Goal: Task Accomplishment & Management: Manage account settings

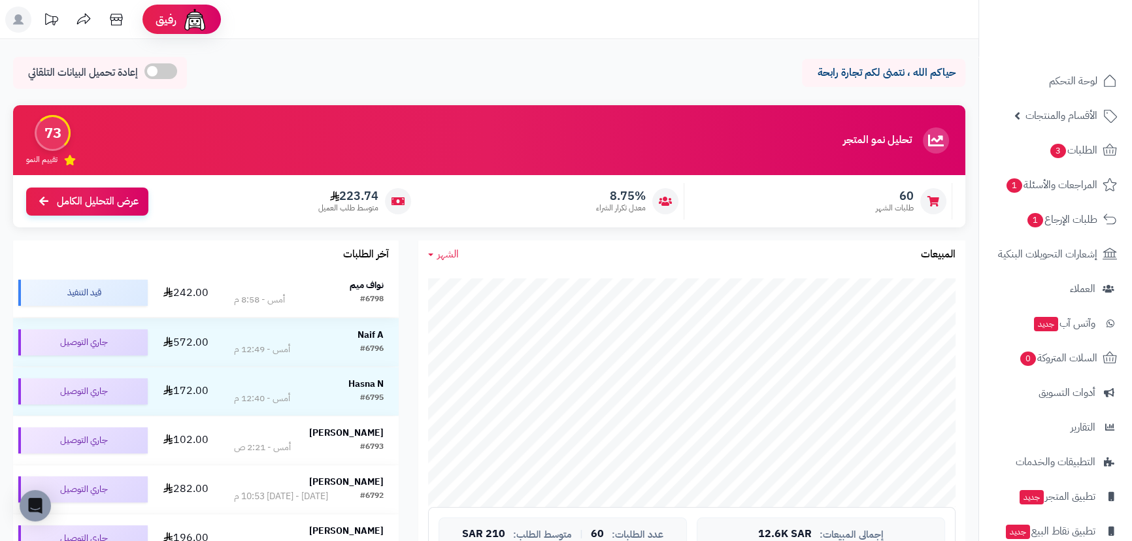
click at [365, 286] on strong "نواف ميم" at bounding box center [367, 285] width 34 height 14
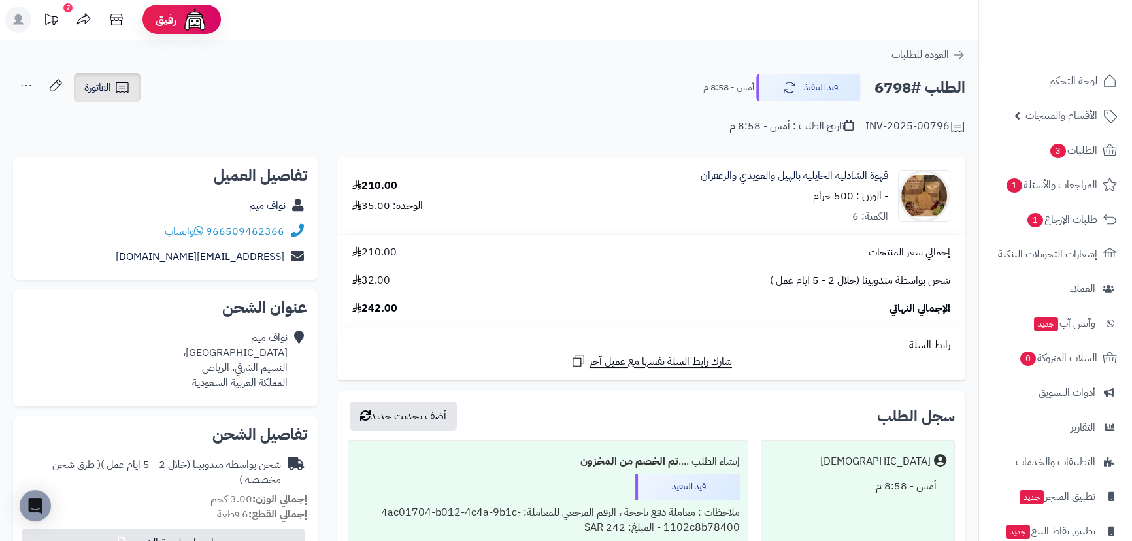
click at [111, 90] on span "الفاتورة" at bounding box center [97, 88] width 27 height 16
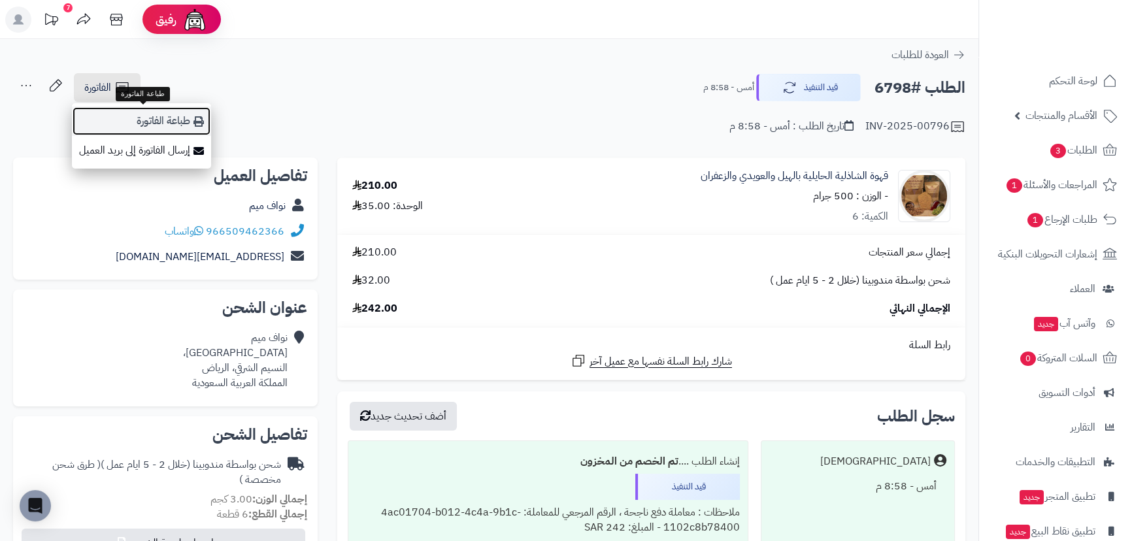
click at [143, 118] on link "طباعة الفاتورة" at bounding box center [141, 121] width 139 height 29
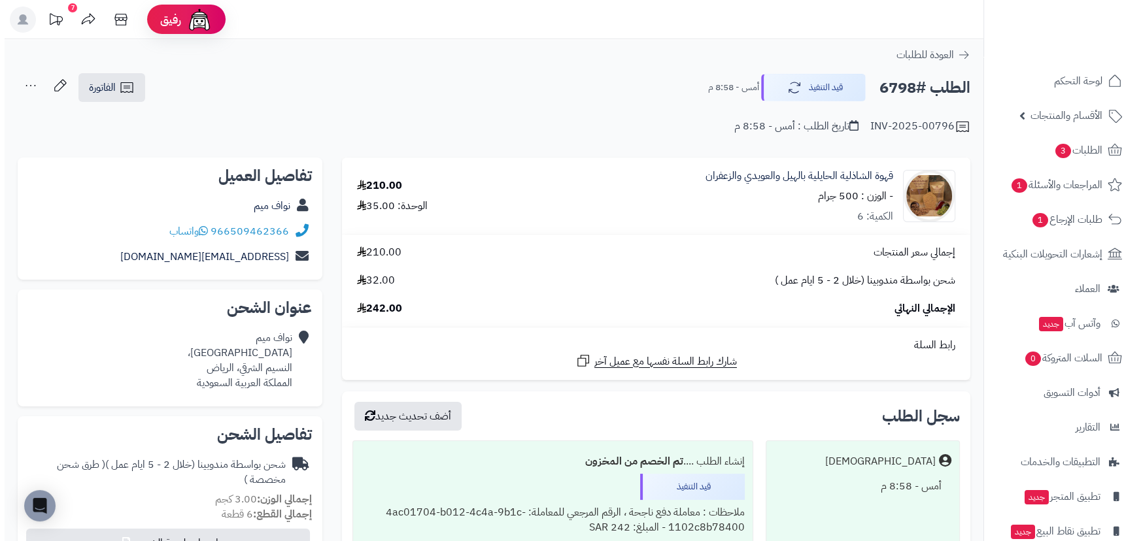
scroll to position [118, 0]
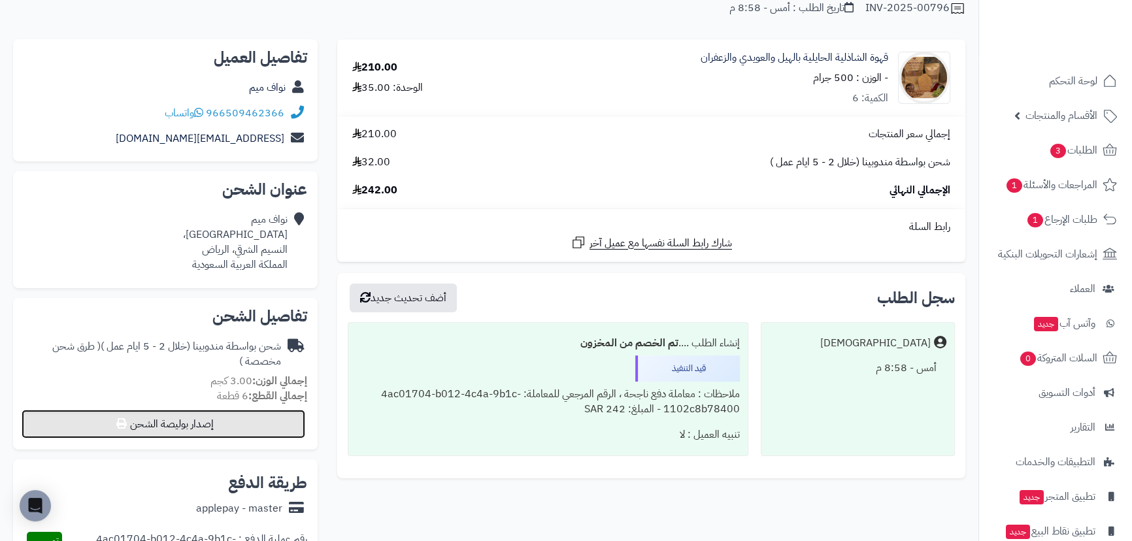
click at [213, 417] on button "إصدار بوليصة الشحن" at bounding box center [164, 424] width 284 height 29
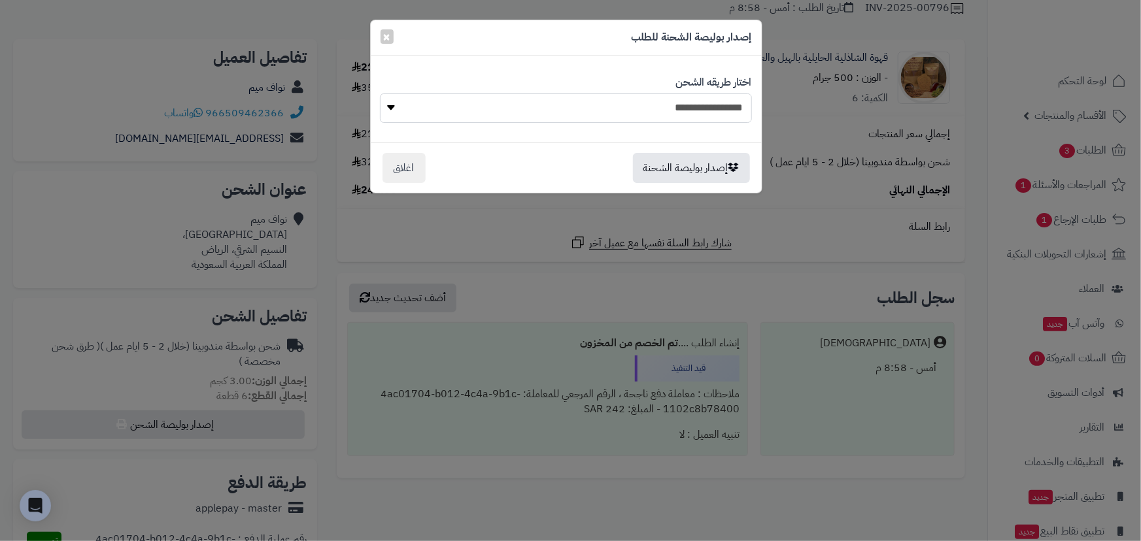
click at [498, 116] on select "**********" at bounding box center [565, 107] width 371 height 29
select select "***"
click at [380, 93] on select "**********" at bounding box center [565, 107] width 371 height 29
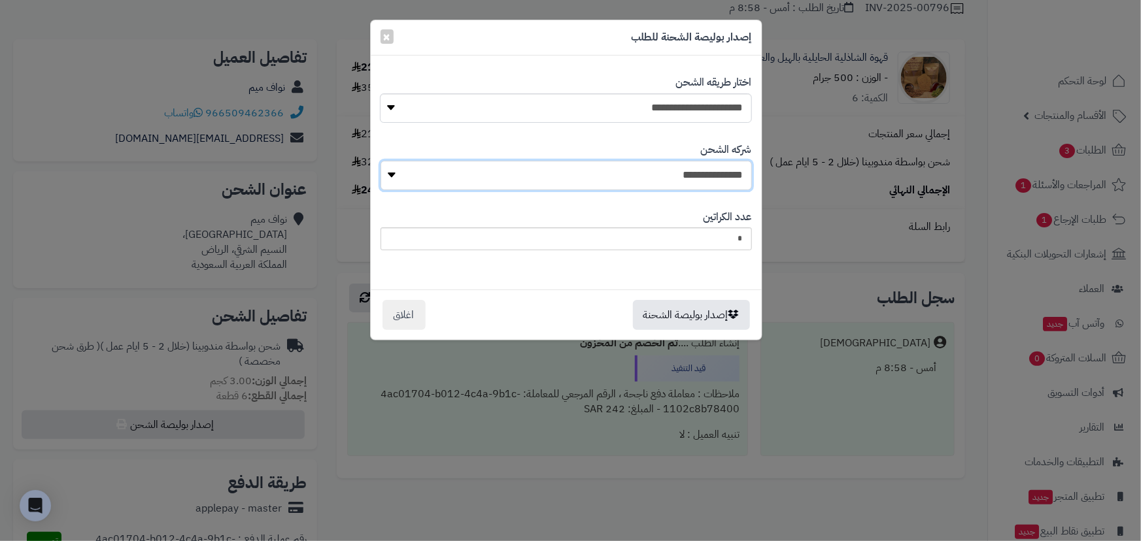
click at [582, 169] on select "**********" at bounding box center [565, 175] width 371 height 29
select select "****"
click at [384, 161] on select "**********" at bounding box center [565, 175] width 371 height 29
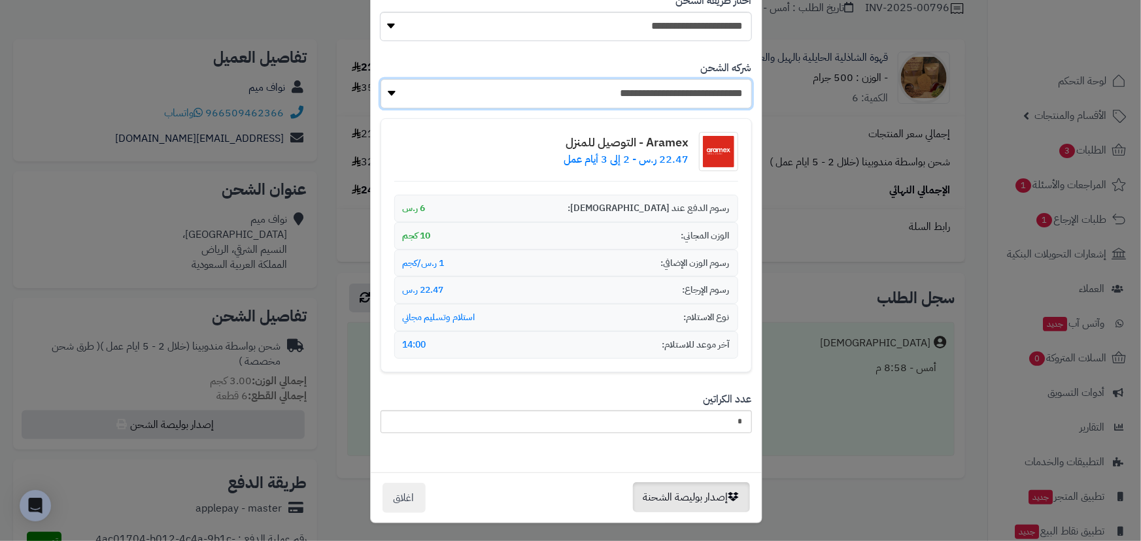
scroll to position [82, 0]
click at [729, 511] on div "إصدار بوليصة الشحنة اغلاق" at bounding box center [566, 497] width 391 height 50
click at [733, 502] on button "إصدار بوليصة الشحنة" at bounding box center [691, 497] width 117 height 30
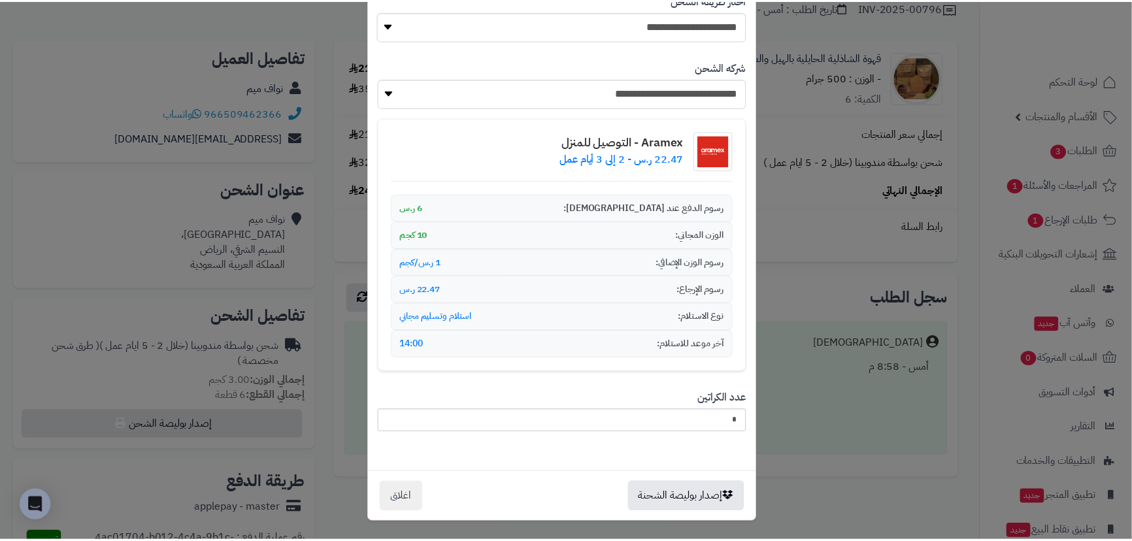
scroll to position [0, 0]
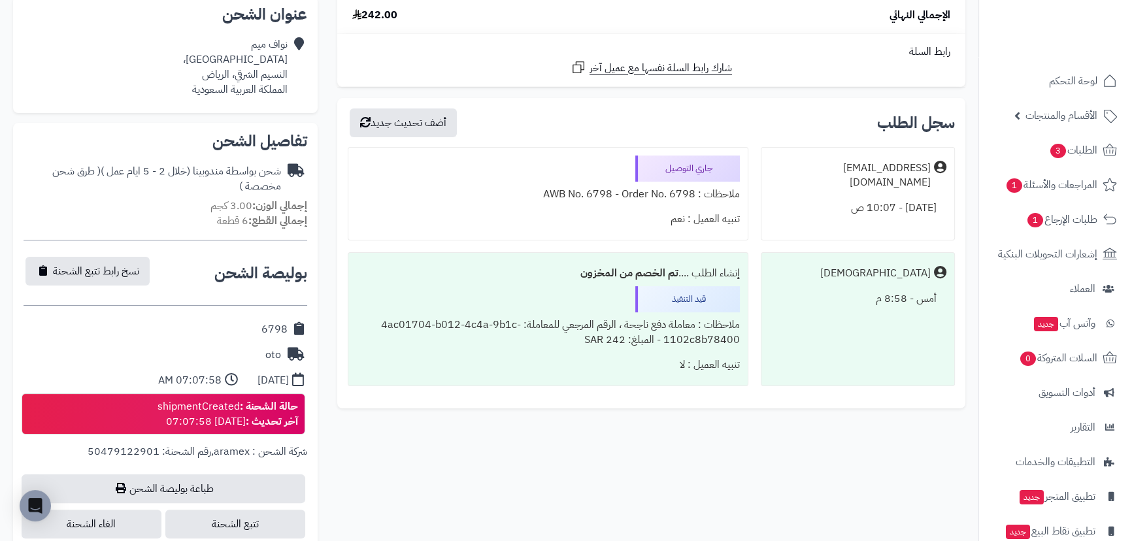
scroll to position [297, 0]
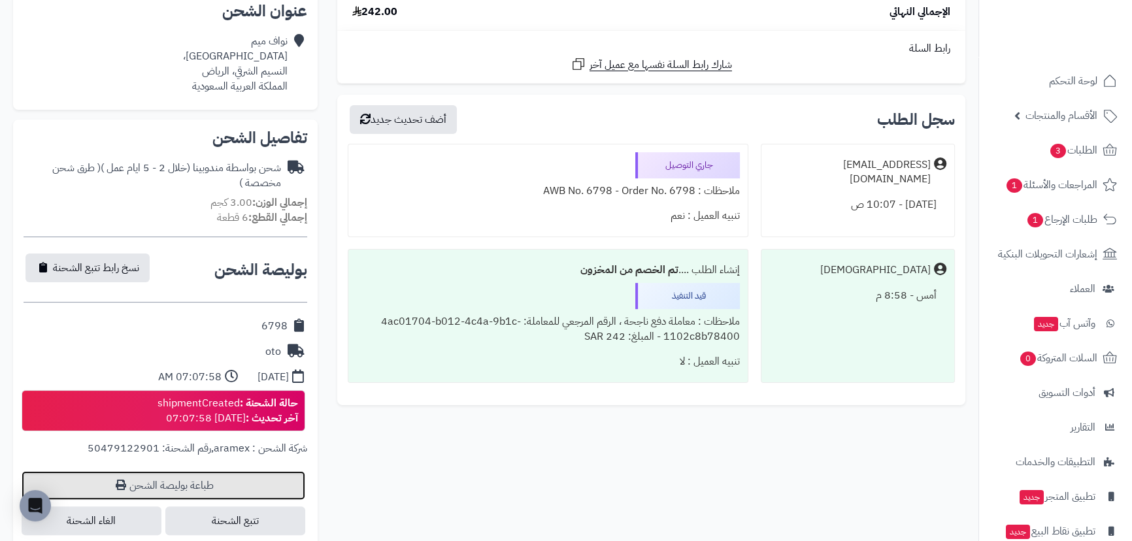
click at [211, 484] on link "طباعة بوليصة الشحن" at bounding box center [164, 485] width 284 height 29
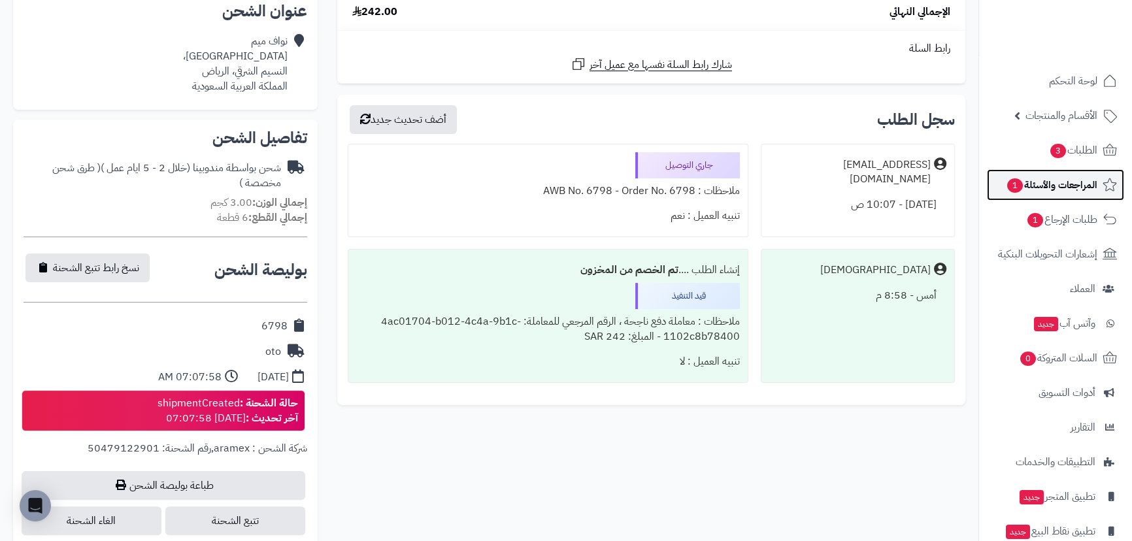
click at [1056, 190] on span "المراجعات والأسئلة 1" at bounding box center [1052, 185] width 92 height 18
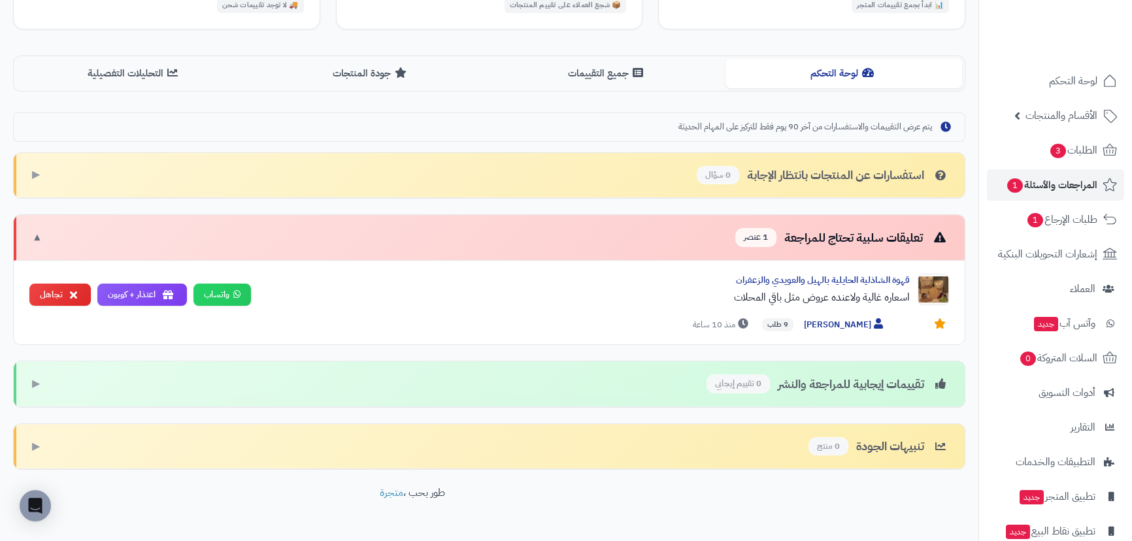
scroll to position [303, 0]
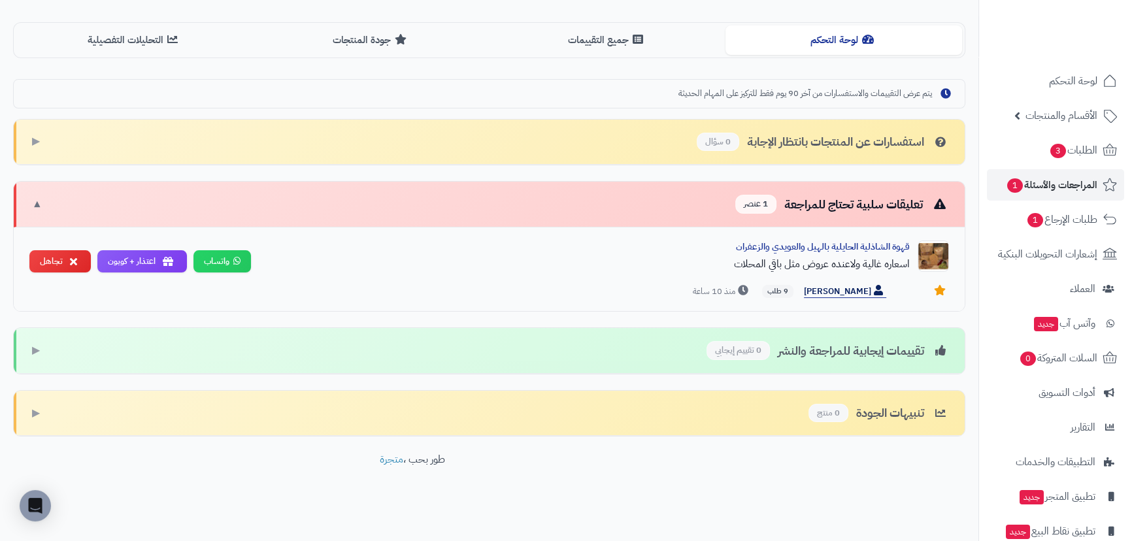
click at [850, 286] on span "خالد المقحم" at bounding box center [845, 292] width 82 height 14
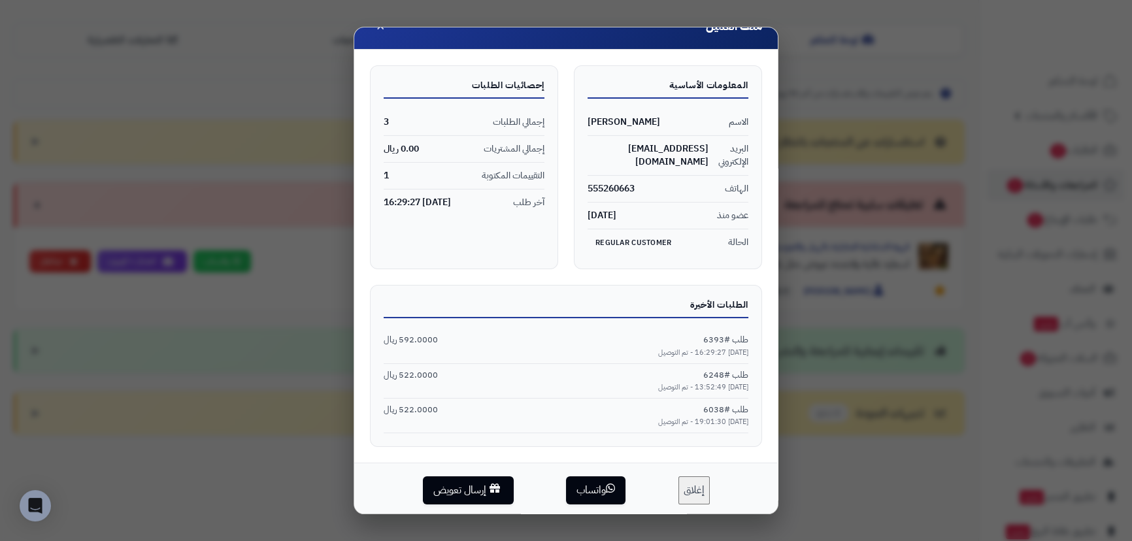
scroll to position [28, 0]
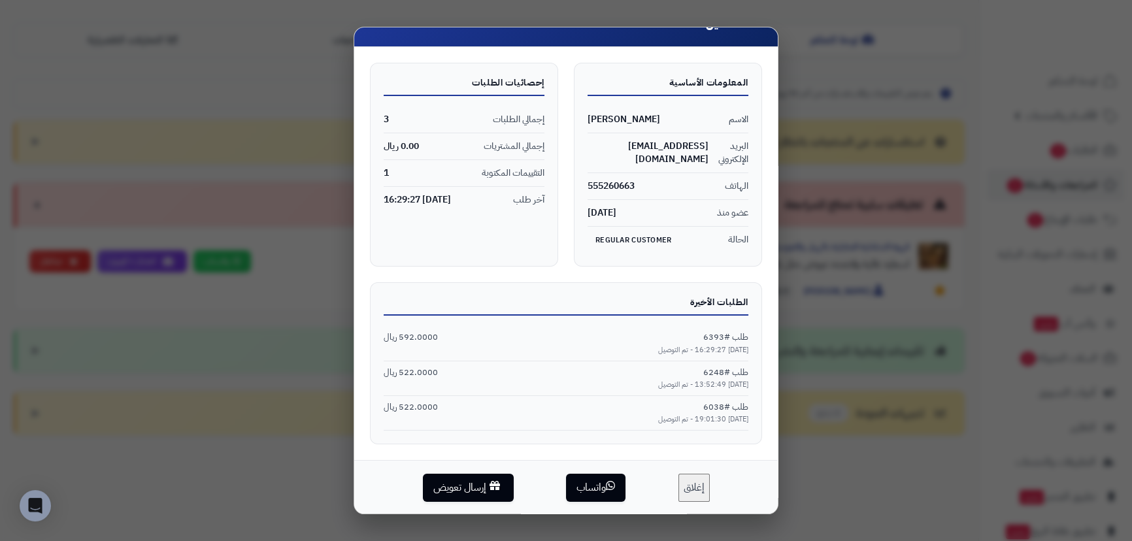
click at [673, 282] on div "الطلبات الأخيرة طلب #6393 592.0000 ريال 2025-06-26 16:29:27 - تم التوصيل طلب #6…" at bounding box center [566, 363] width 392 height 162
click at [691, 486] on button "إغلاق" at bounding box center [694, 487] width 31 height 28
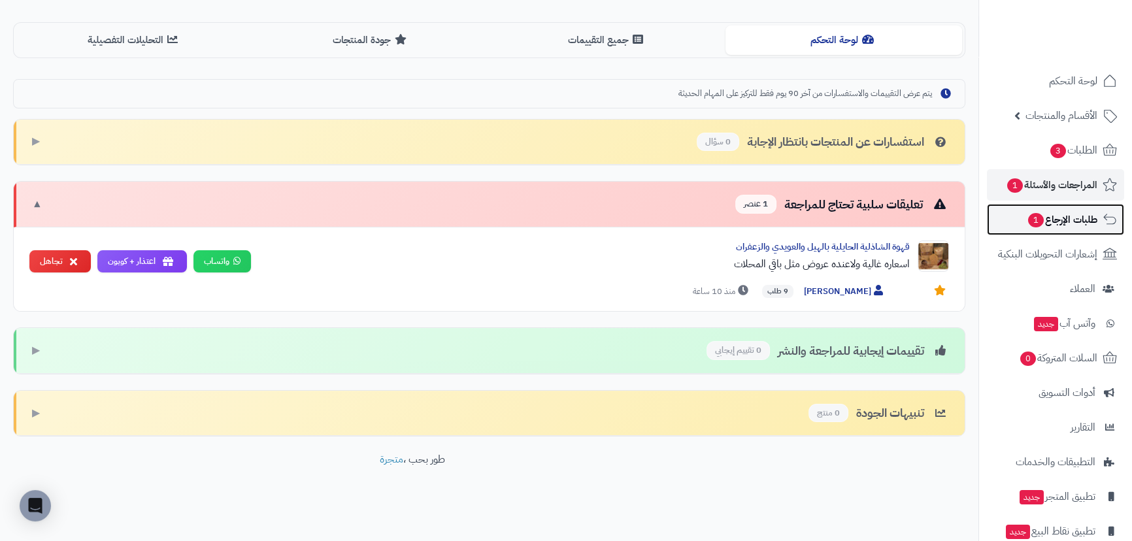
click at [1062, 215] on span "طلبات الإرجاع 1" at bounding box center [1062, 219] width 71 height 18
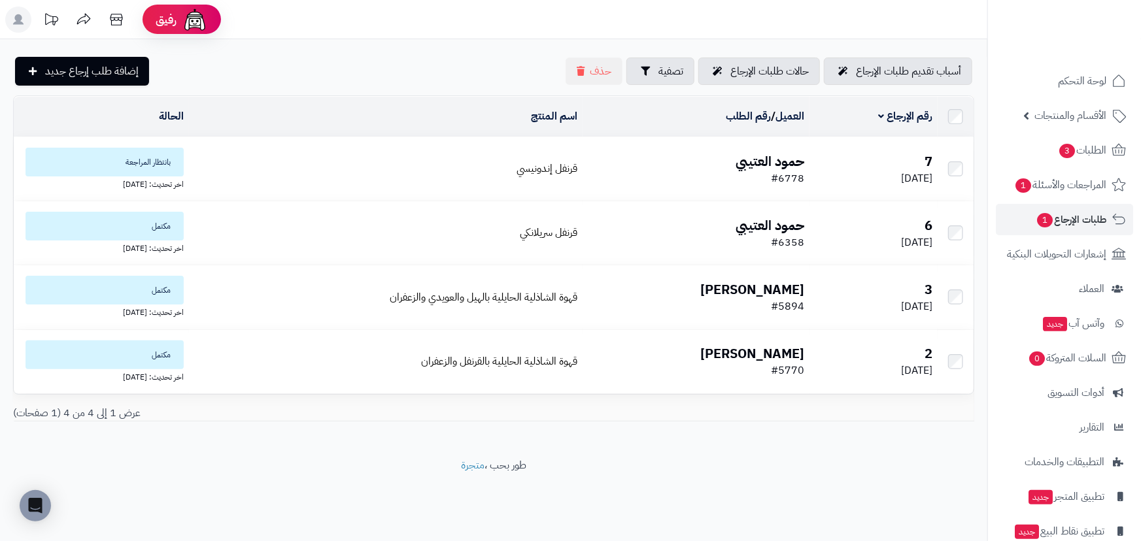
click at [767, 158] on b "حمود العتيبي" at bounding box center [769, 162] width 69 height 20
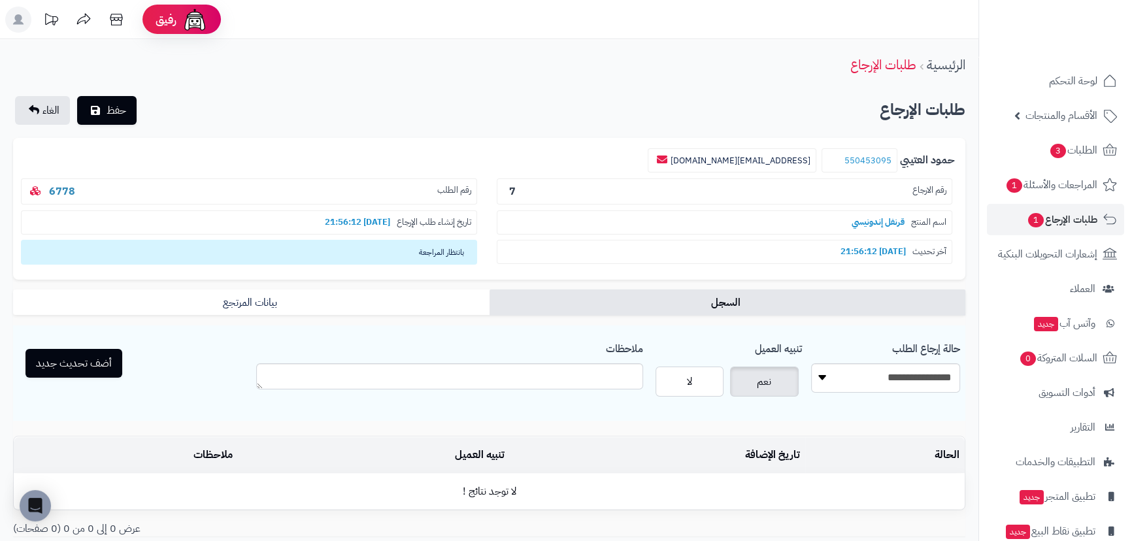
click at [48, 191] on b "6778" at bounding box center [62, 192] width 37 height 16
click at [51, 190] on link "6778" at bounding box center [62, 192] width 26 height 16
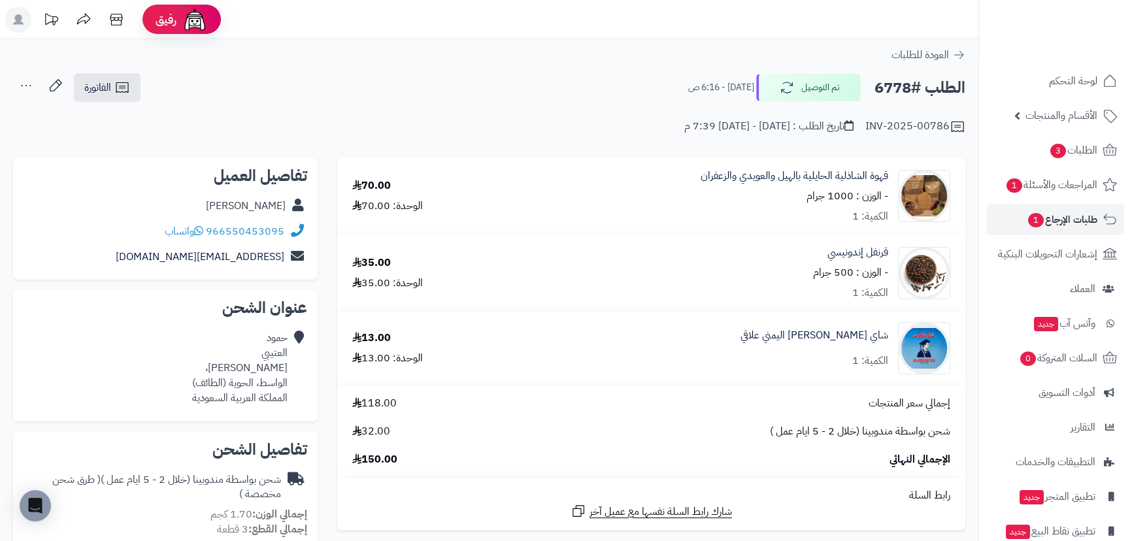
drag, startPoint x: 222, startPoint y: 209, endPoint x: 284, endPoint y: 210, distance: 62.1
click at [284, 210] on div "حمود العتيبي" at bounding box center [166, 205] width 284 height 25
copy link "حمود العتيبي"
drag, startPoint x: 881, startPoint y: 88, endPoint x: 913, endPoint y: 95, distance: 33.3
click at [913, 95] on div "الطلب #6778 تم التوصيل اليوم - 6:16 ص" at bounding box center [821, 87] width 289 height 27
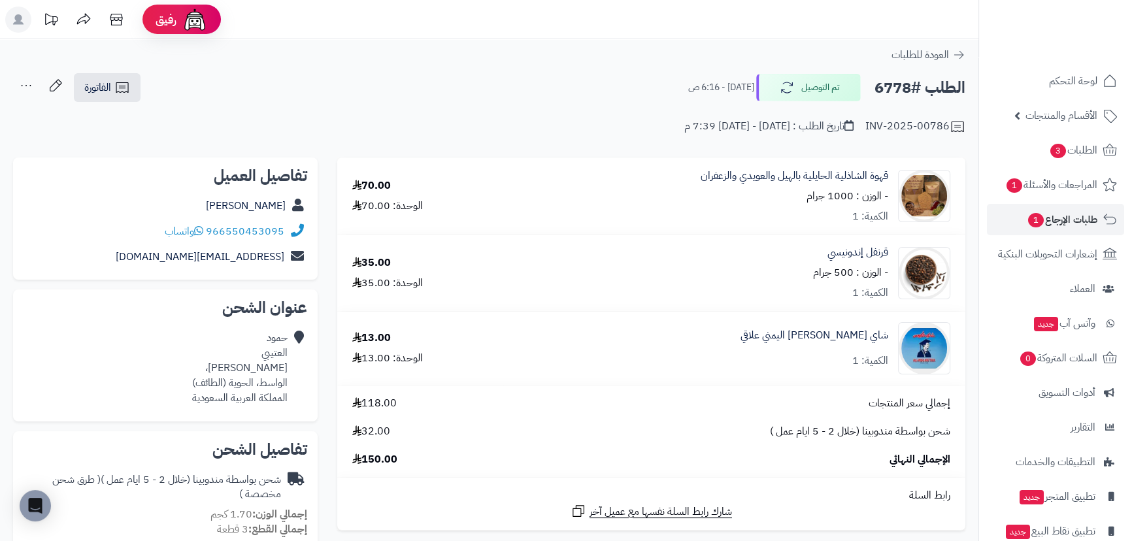
copy h2 "6778"
click at [1072, 145] on span "الطلبات 3" at bounding box center [1073, 150] width 48 height 18
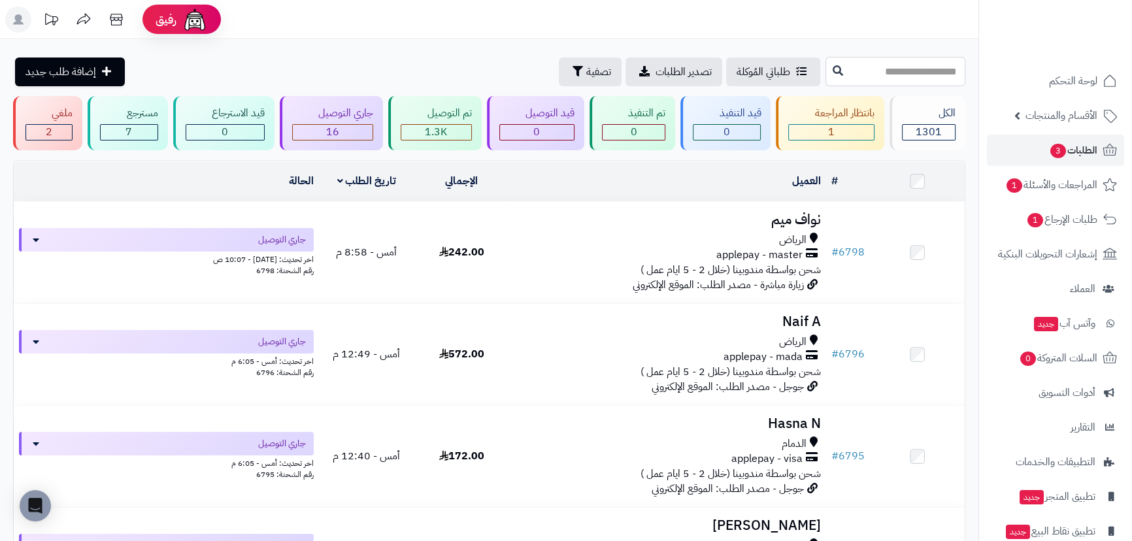
click at [843, 78] on input "text" at bounding box center [896, 71] width 140 height 29
paste input "****"
type input "****"
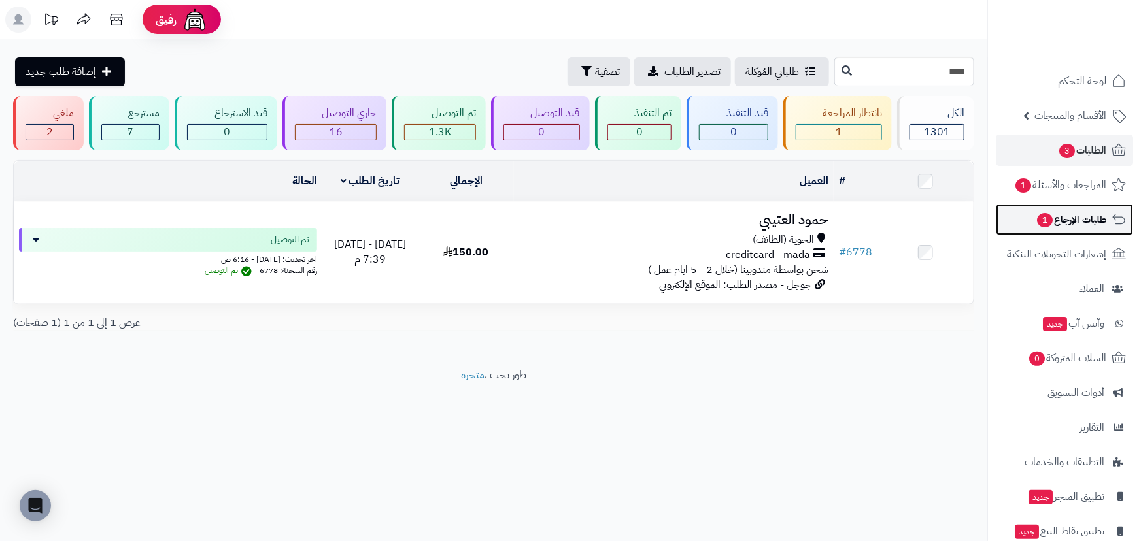
click at [1045, 215] on span "1" at bounding box center [1045, 220] width 16 height 15
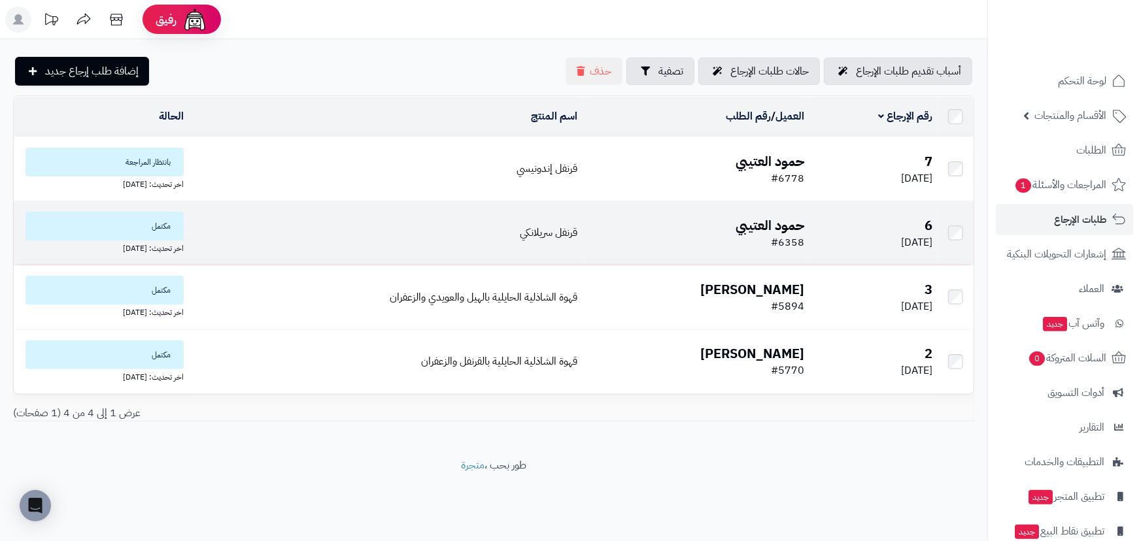
click at [773, 222] on b "حمود العتيبي" at bounding box center [769, 226] width 69 height 20
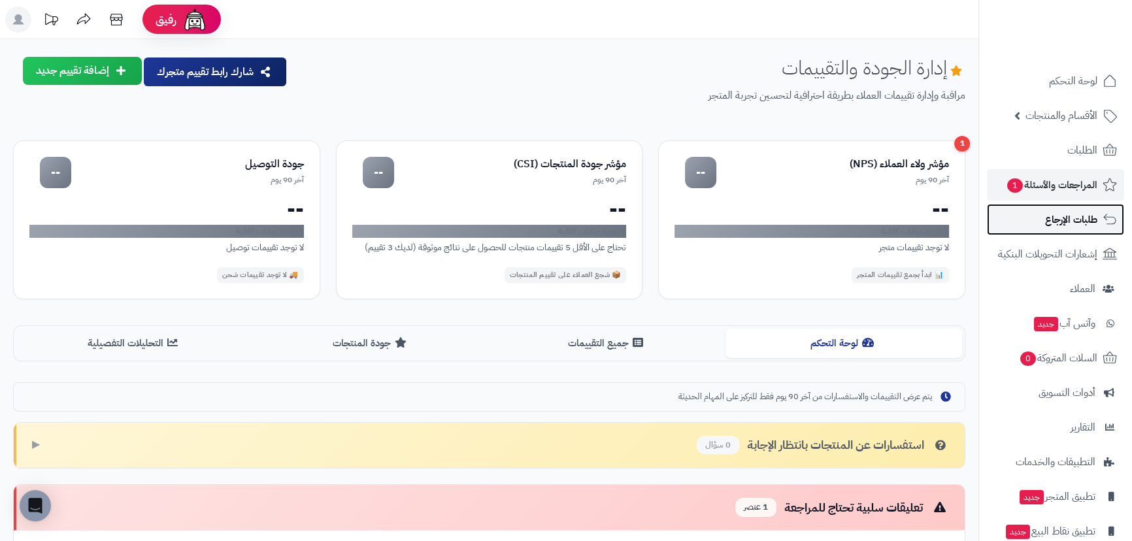
click at [1076, 211] on span "طلبات الإرجاع" at bounding box center [1071, 219] width 52 height 18
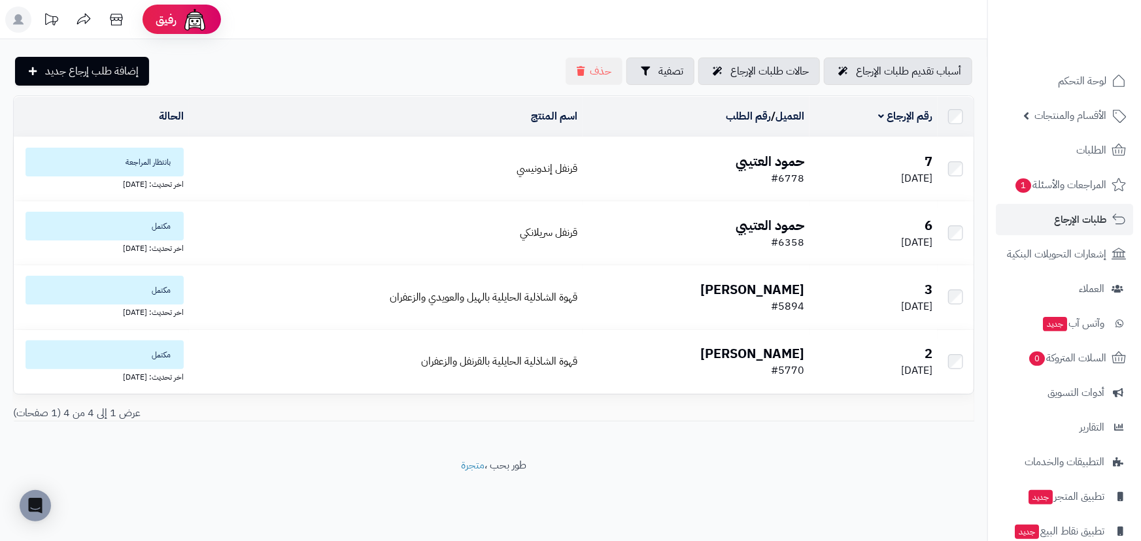
click at [765, 156] on b "حمود العتيبي" at bounding box center [769, 162] width 69 height 20
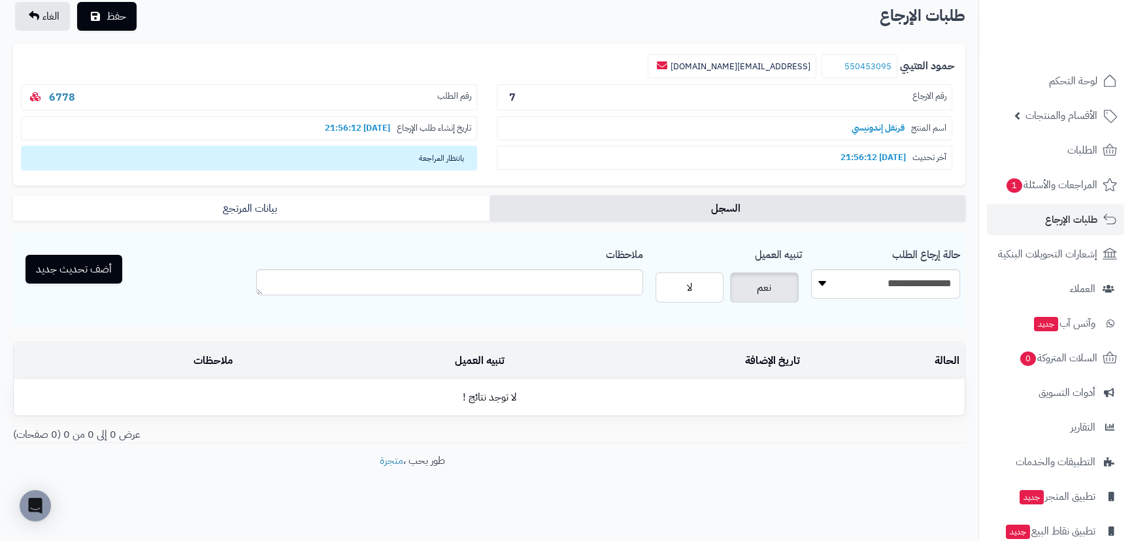
scroll to position [96, 0]
